Goal: Complete application form

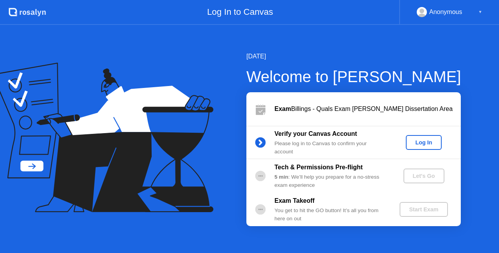
click at [427, 144] on div "Log In" at bounding box center [423, 142] width 29 height 6
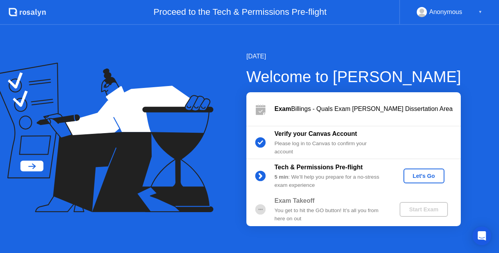
click at [431, 181] on button "Let's Go" at bounding box center [423, 176] width 41 height 15
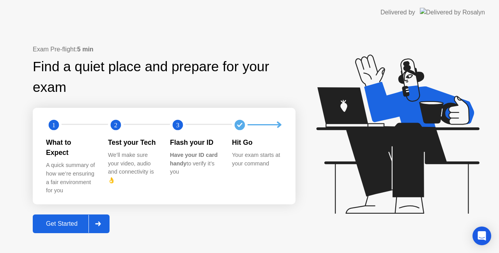
click at [58, 220] on div "Get Started" at bounding box center [61, 223] width 53 height 7
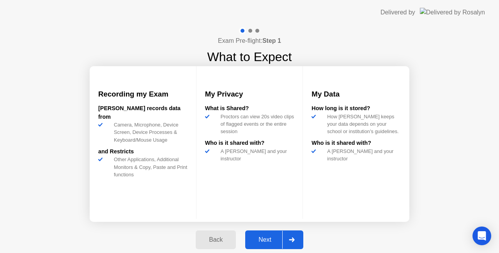
click at [270, 243] on div "Next" at bounding box center [264, 239] width 35 height 7
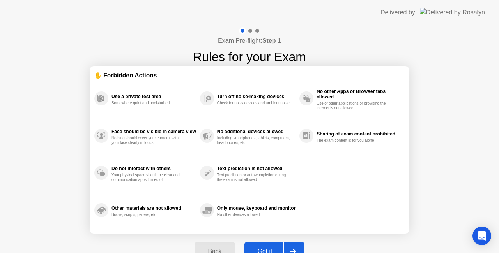
click at [263, 248] on div "Got it" at bounding box center [265, 251] width 37 height 7
select select "Available cameras"
select select "Available speakers"
select select "Available microphones"
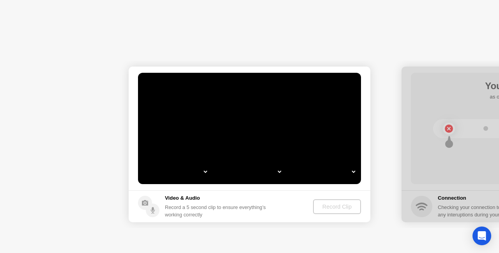
select select "**********"
select select "*******"
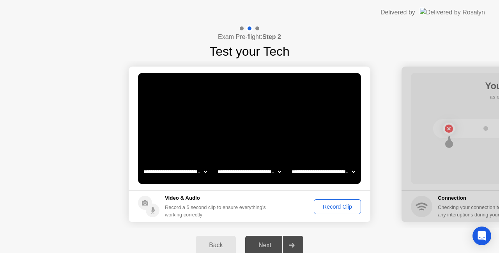
click at [335, 206] on div "Record Clip" at bounding box center [337, 207] width 42 height 6
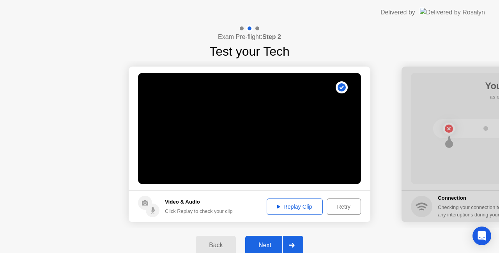
click at [298, 208] on div "Replay Clip" at bounding box center [294, 207] width 51 height 6
click at [268, 247] on div "Next" at bounding box center [264, 245] width 35 height 7
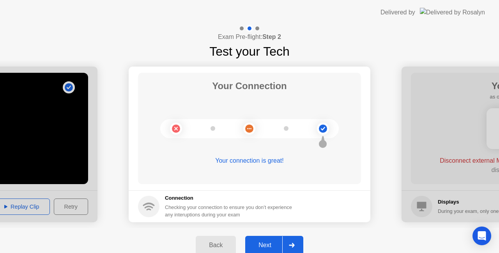
click at [268, 246] on div "Next" at bounding box center [264, 245] width 35 height 7
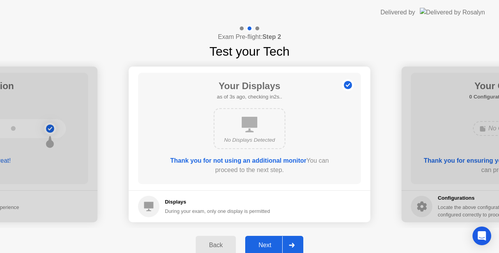
click at [263, 245] on div "Next" at bounding box center [264, 245] width 35 height 7
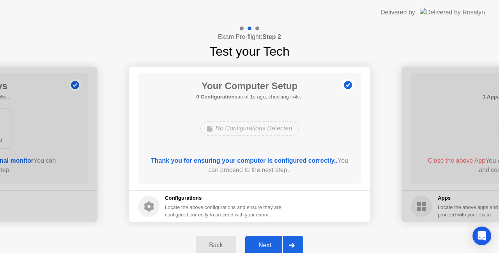
click at [269, 245] on div "Next" at bounding box center [264, 245] width 35 height 7
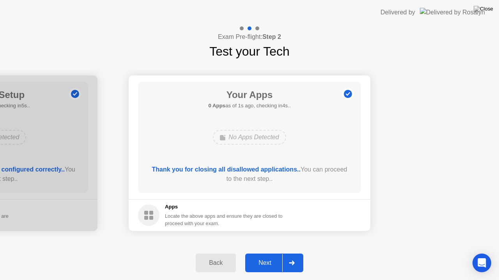
click at [266, 253] on div "Next" at bounding box center [264, 263] width 35 height 7
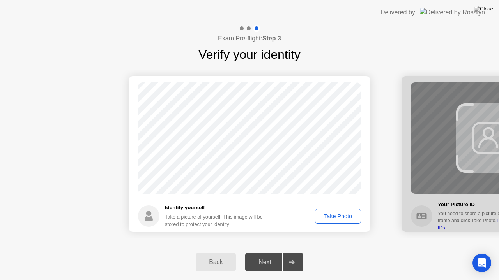
click at [333, 219] on div "Take Photo" at bounding box center [337, 216] width 41 height 6
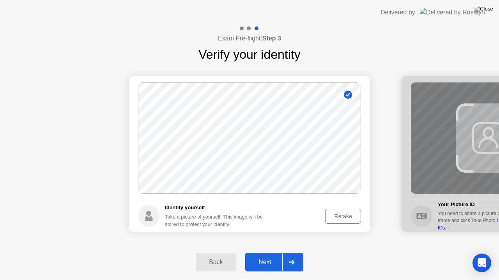
click at [262, 253] on div "Next" at bounding box center [264, 262] width 35 height 7
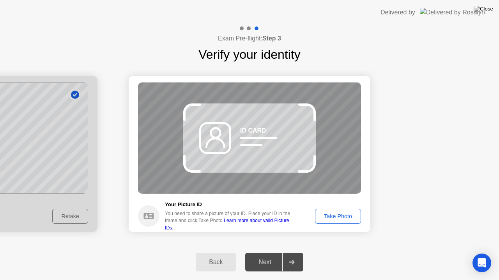
click at [262, 253] on div "Next" at bounding box center [264, 262] width 35 height 7
click at [330, 224] on button "Take Photo" at bounding box center [338, 216] width 46 height 15
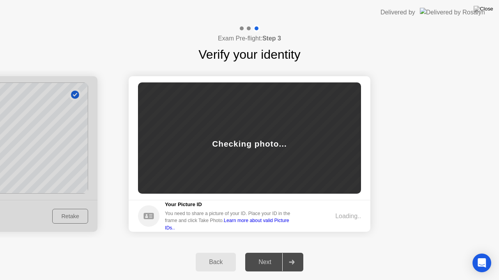
click at [331, 214] on div "Loading.." at bounding box center [334, 216] width 51 height 9
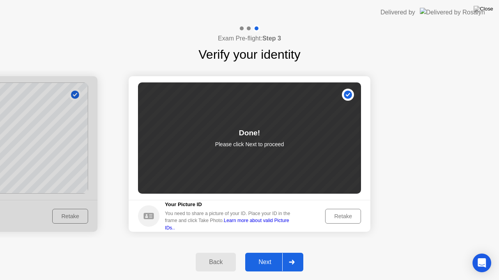
click at [270, 253] on div "Next" at bounding box center [264, 262] width 35 height 7
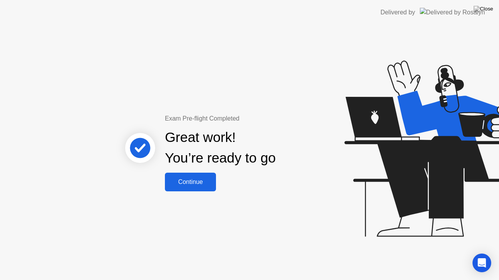
click at [200, 179] on div "Continue" at bounding box center [190, 182] width 46 height 7
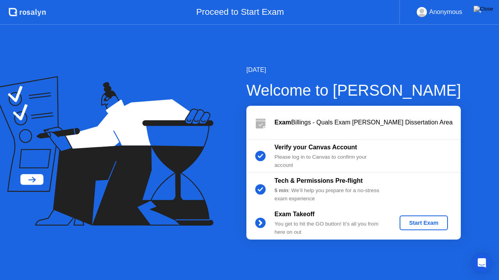
click at [422, 226] on div "Start Exam" at bounding box center [423, 223] width 42 height 6
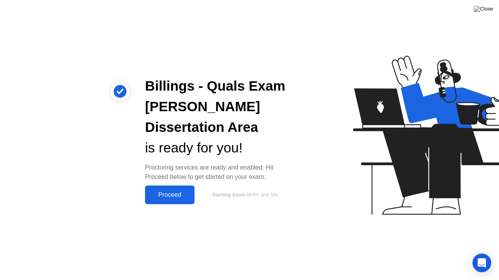
click at [168, 192] on div "Proceed" at bounding box center [169, 195] width 45 height 7
